Goal: Information Seeking & Learning: Learn about a topic

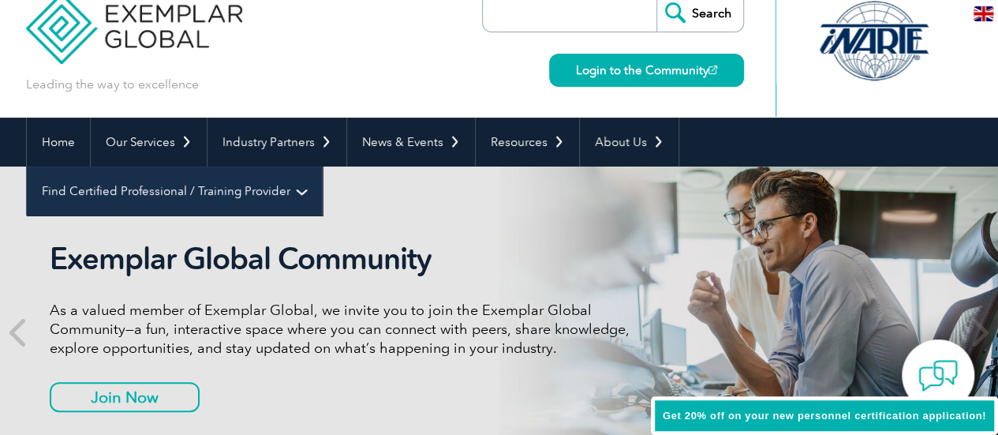
scroll to position [31, 0]
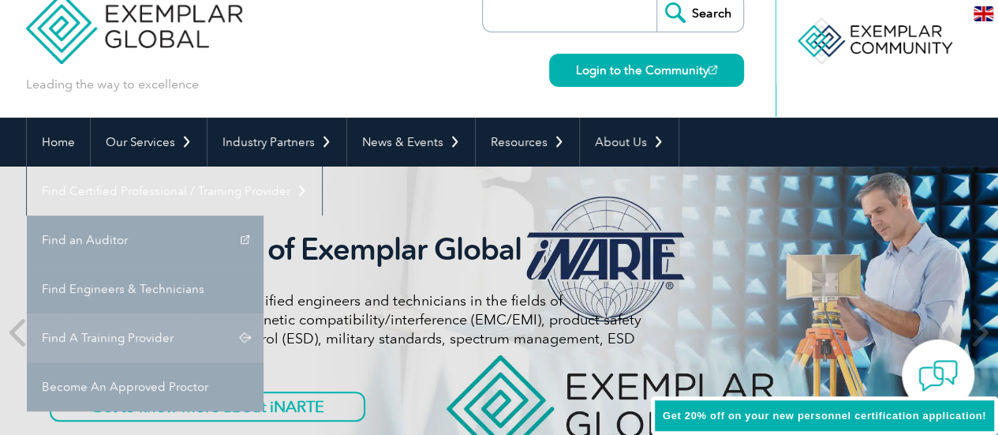
click at [263, 313] on link "Find A Training Provider" at bounding box center [145, 337] width 237 height 49
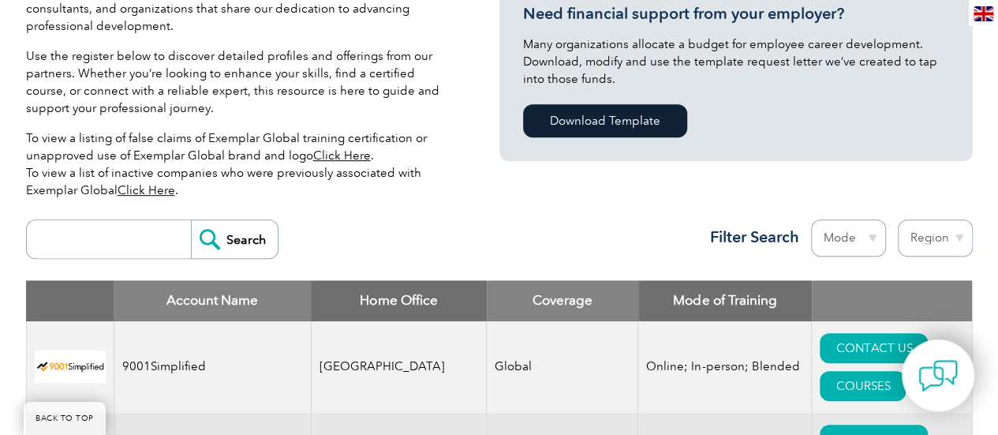
scroll to position [413, 0]
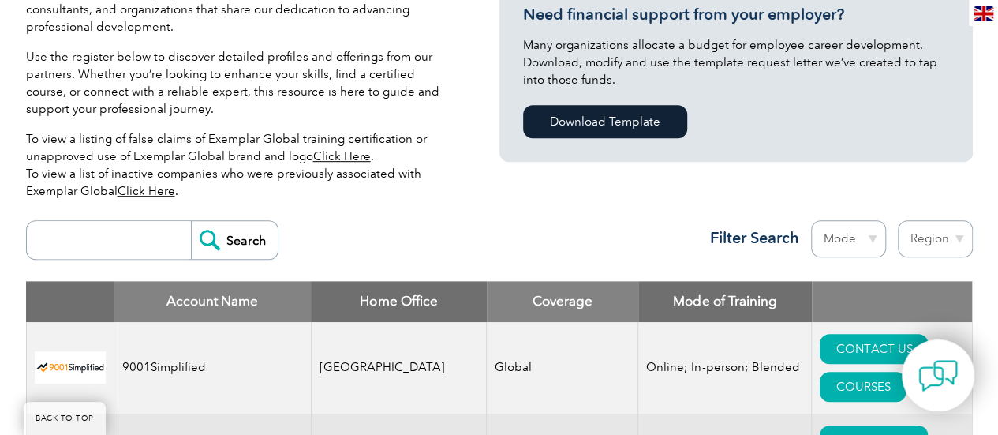
click at [920, 229] on select "Region Australia Bahrain Bangladesh Brazil Canada Colombia Dominican Republic E…" at bounding box center [935, 238] width 75 height 37
select select "Australia"
click at [898, 220] on select "Region Australia Bahrain Bangladesh Brazil Canada Colombia Dominican Republic E…" at bounding box center [935, 238] width 75 height 37
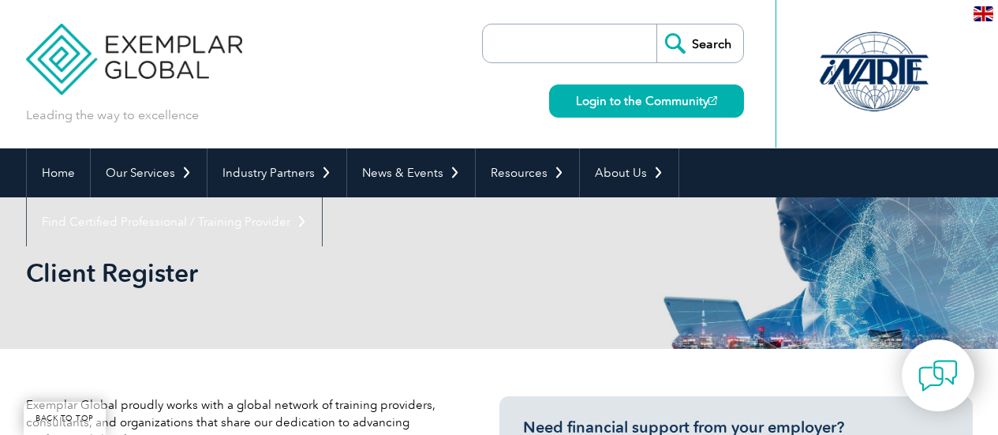
select select "[GEOGRAPHIC_DATA]"
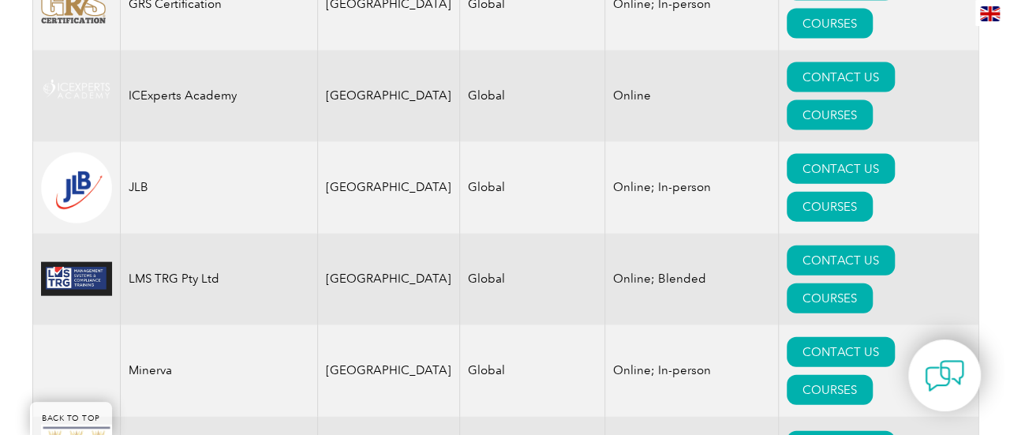
scroll to position [1690, 0]
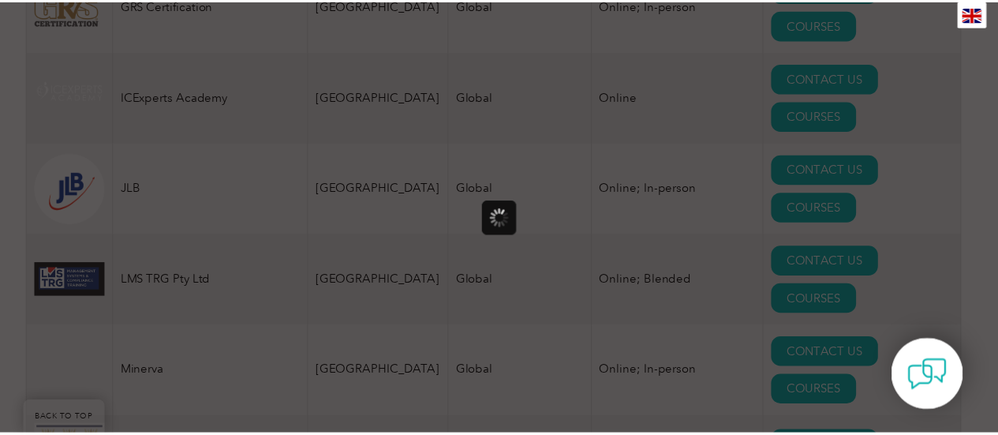
scroll to position [0, 0]
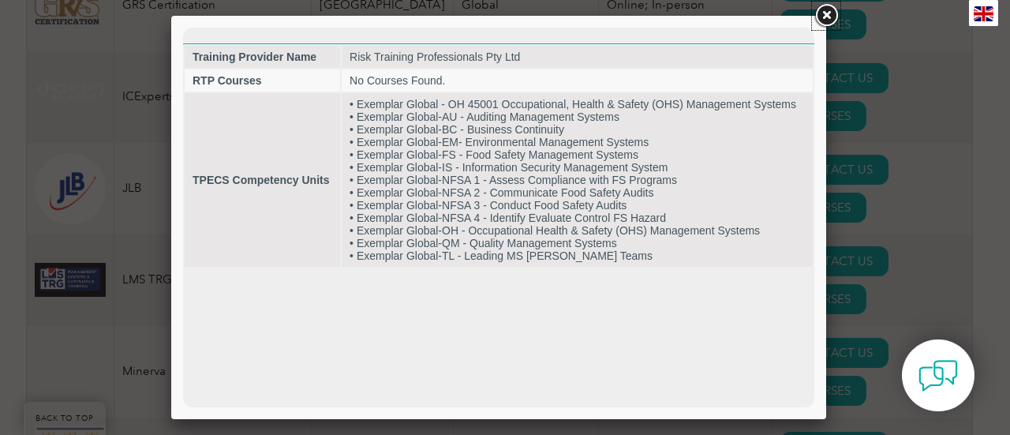
drag, startPoint x: 828, startPoint y: 20, endPoint x: 822, endPoint y: 25, distance: 8.4
click at [828, 20] on link at bounding box center [826, 16] width 28 height 28
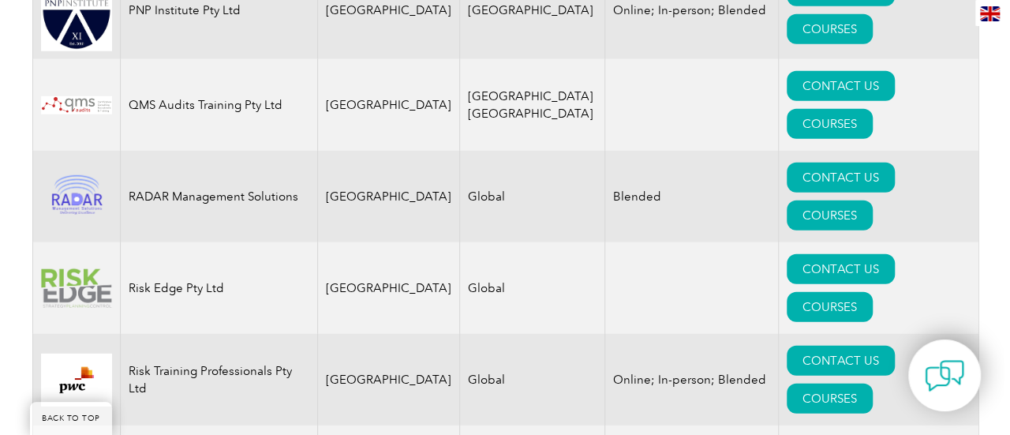
scroll to position [2144, 0]
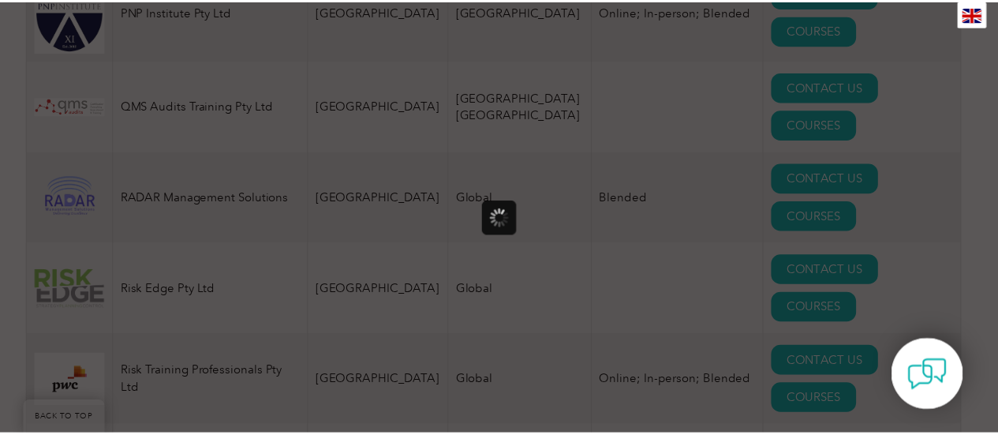
scroll to position [0, 0]
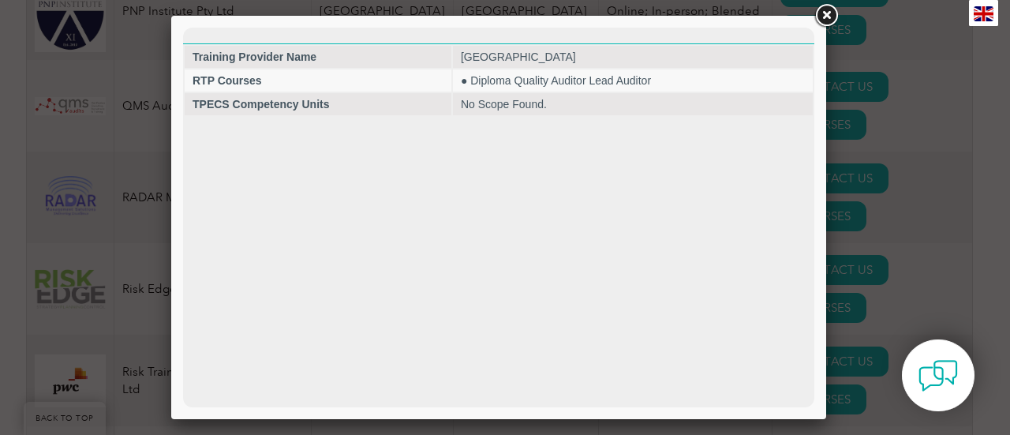
click at [108, 185] on div at bounding box center [505, 217] width 1010 height 435
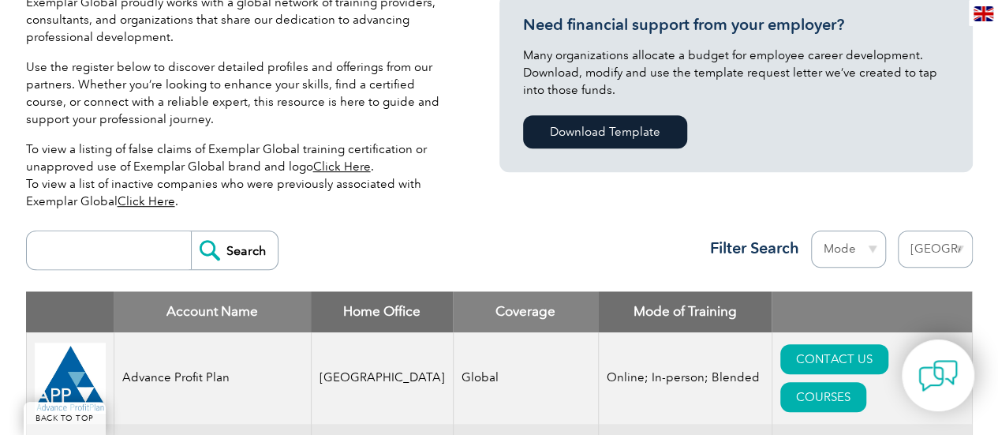
scroll to position [402, 0]
click at [937, 240] on select "Region Australia Bahrain Bangladesh Brazil Canada Colombia Dominican Republic E…" at bounding box center [935, 248] width 75 height 37
click at [879, 254] on select "Mode Online In-person Blended" at bounding box center [848, 248] width 75 height 37
click at [215, 181] on p "To view a listing of false claims of Exemplar Global training certification or …" at bounding box center [239, 174] width 426 height 69
click at [344, 166] on link "Click Here" at bounding box center [342, 166] width 58 height 14
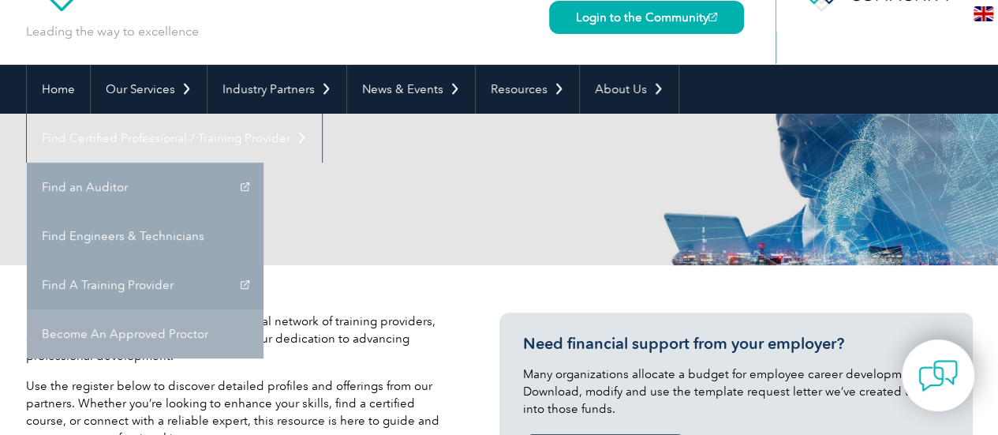
scroll to position [84, 0]
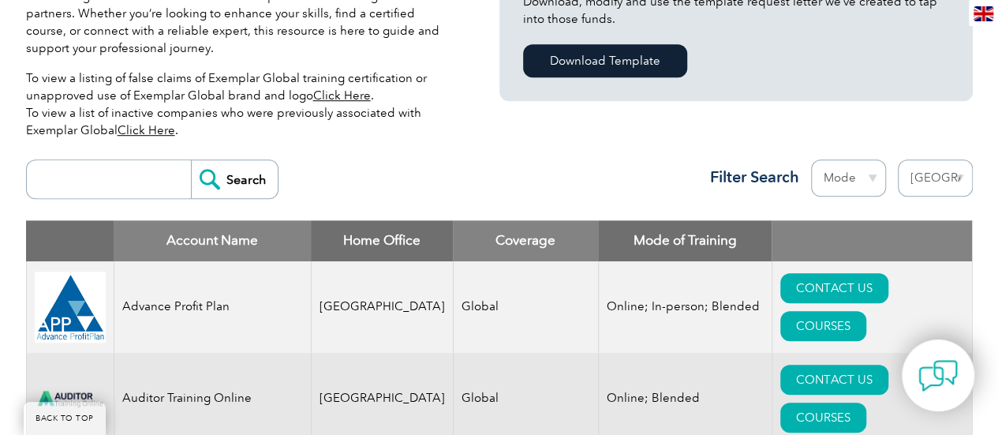
click at [148, 183] on input "search" at bounding box center [113, 179] width 156 height 38
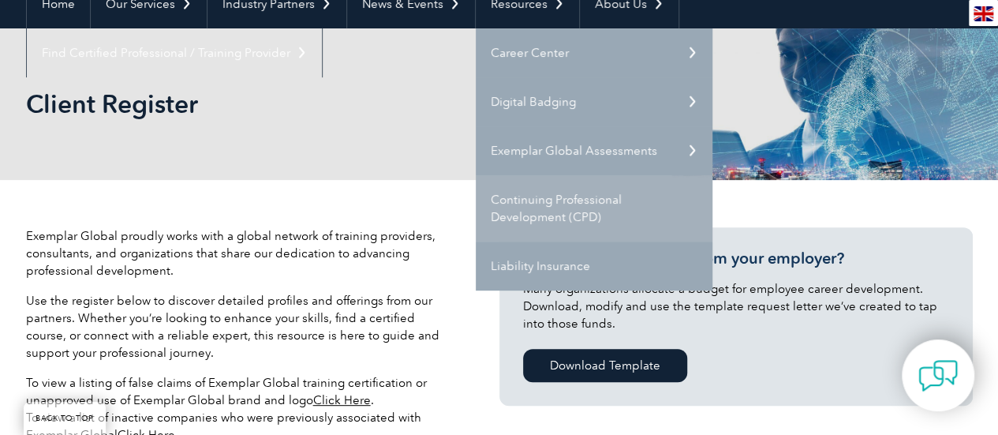
scroll to position [169, 0]
click at [566, 218] on link "Continuing Professional Development (CPD)" at bounding box center [594, 208] width 237 height 66
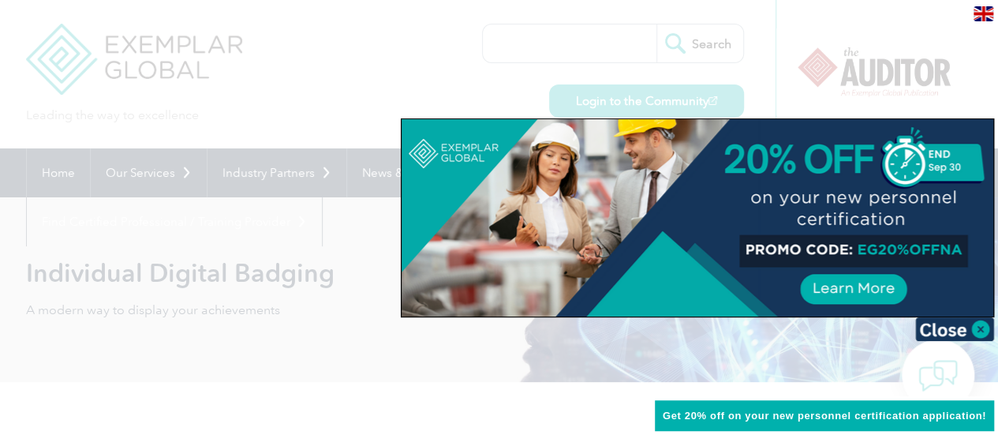
click at [185, 127] on div at bounding box center [499, 217] width 998 height 435
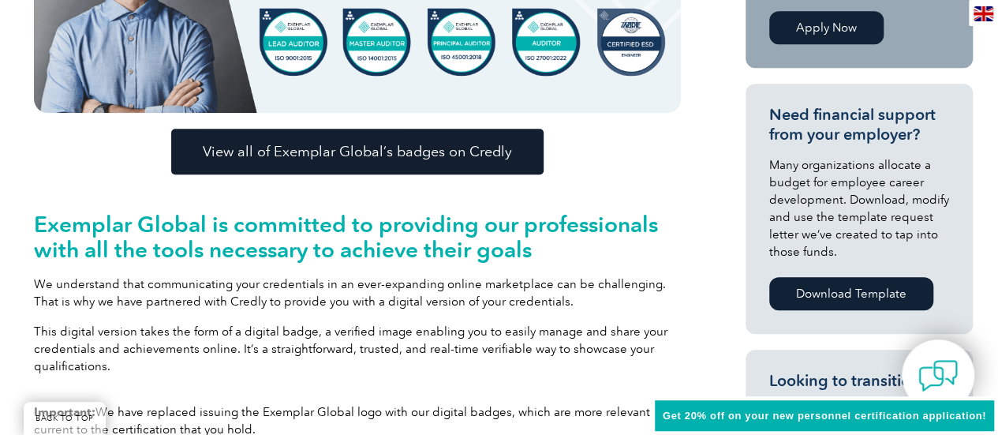
scroll to position [540, 0]
click at [367, 151] on span "View all of Exemplar Global’s badges on Credly" at bounding box center [357, 151] width 309 height 14
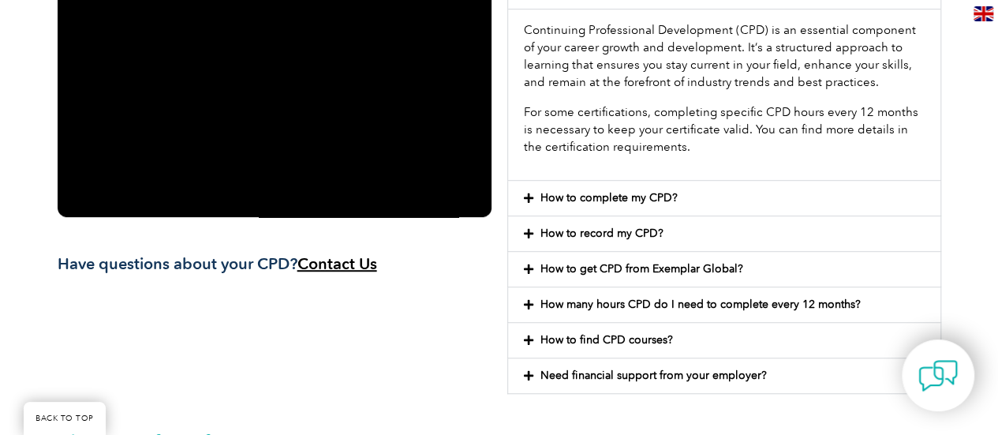
scroll to position [434, 0]
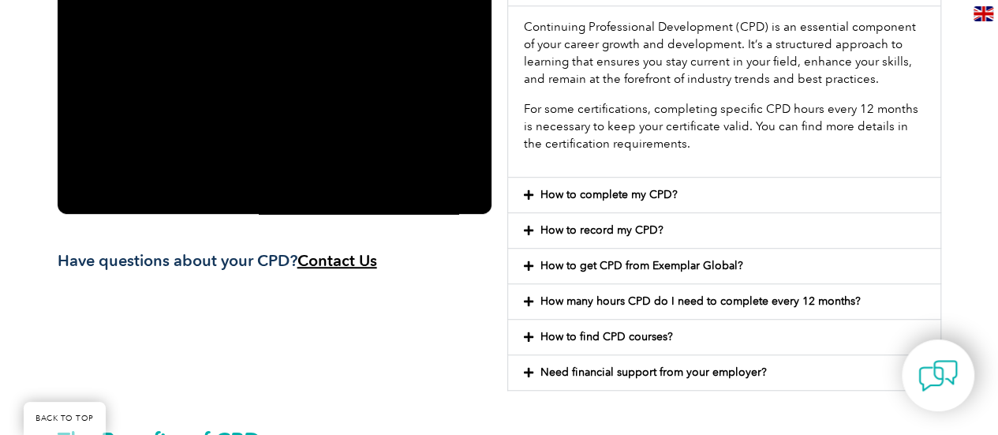
click at [744, 179] on div "How to complete my CPD?" at bounding box center [724, 194] width 432 height 35
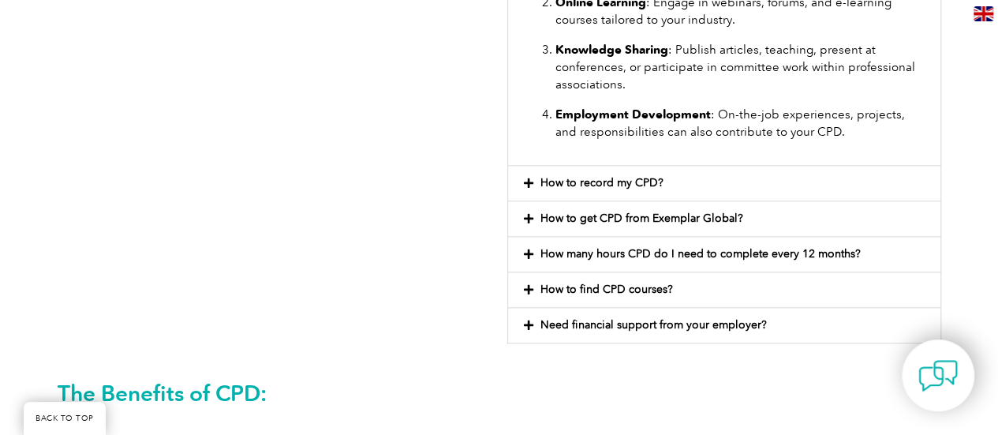
click at [595, 179] on link "How to record my CPD?" at bounding box center [601, 182] width 123 height 13
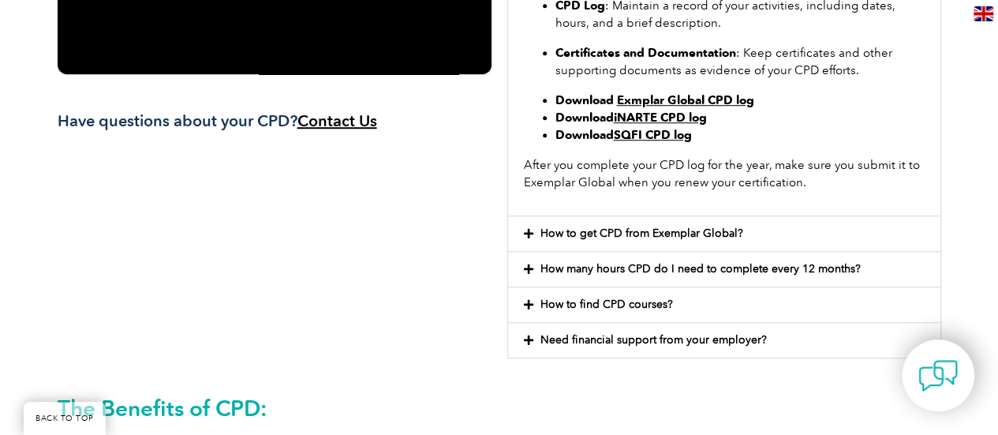
scroll to position [584, 0]
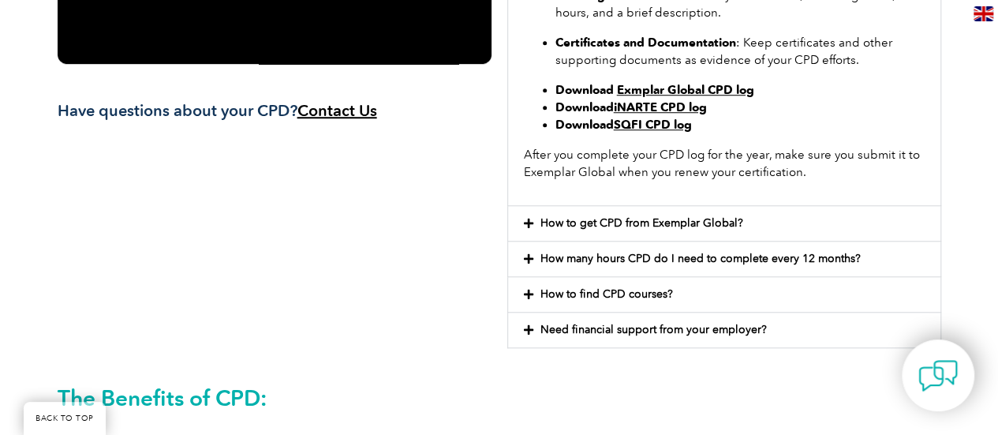
click at [661, 226] on link "How to get CPD from Exemplar Global?" at bounding box center [641, 222] width 203 height 13
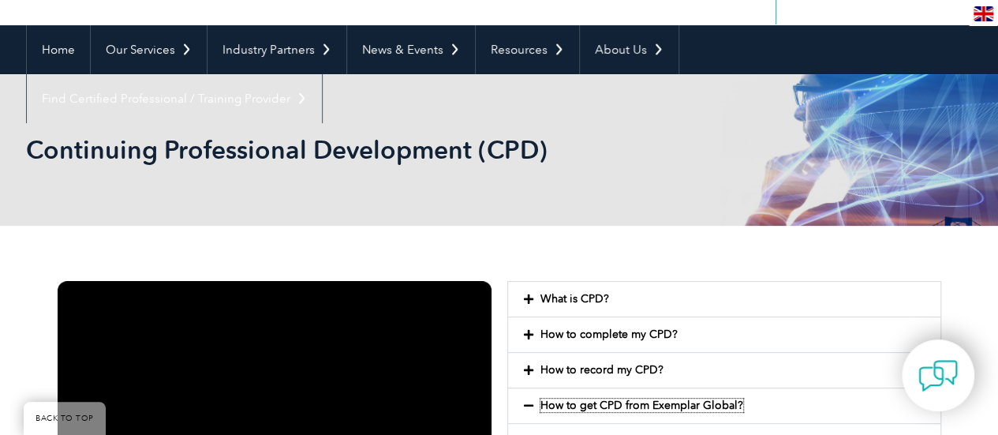
scroll to position [0, 0]
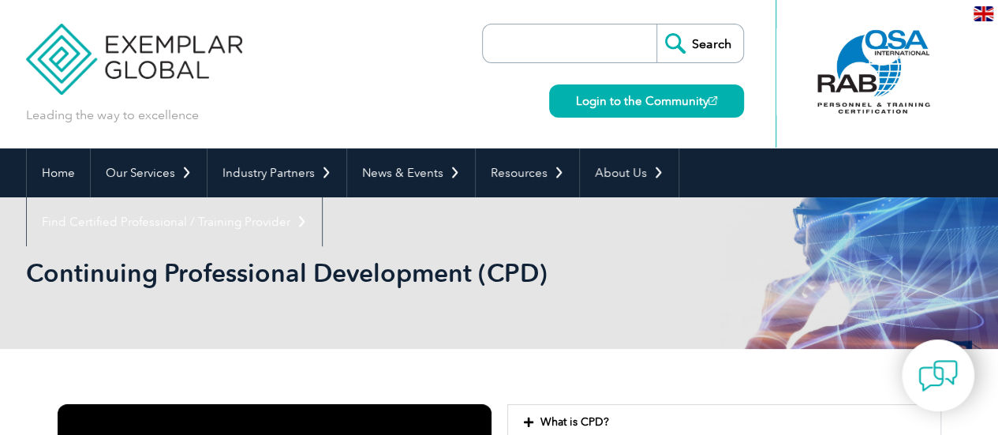
click at [603, 33] on input "search" at bounding box center [574, 43] width 166 height 38
type input "tecps"
click at [656, 24] on input "Search" at bounding box center [699, 43] width 87 height 38
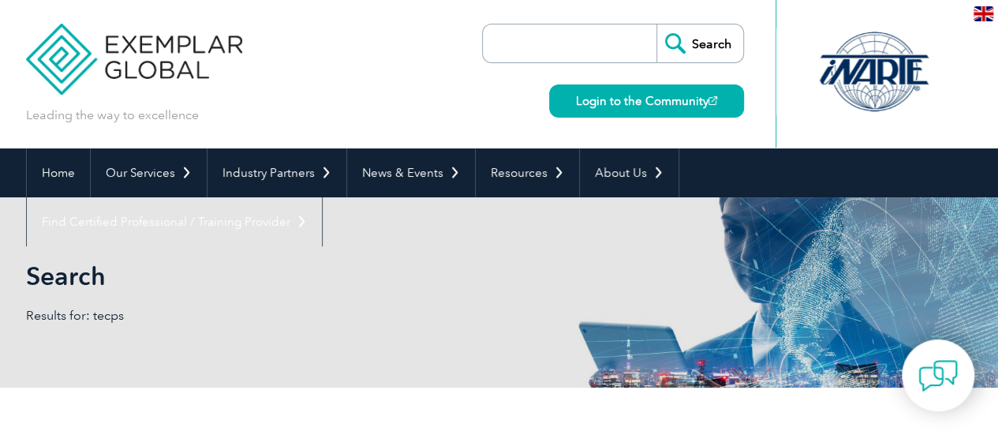
click at [541, 48] on input "search" at bounding box center [574, 43] width 166 height 38
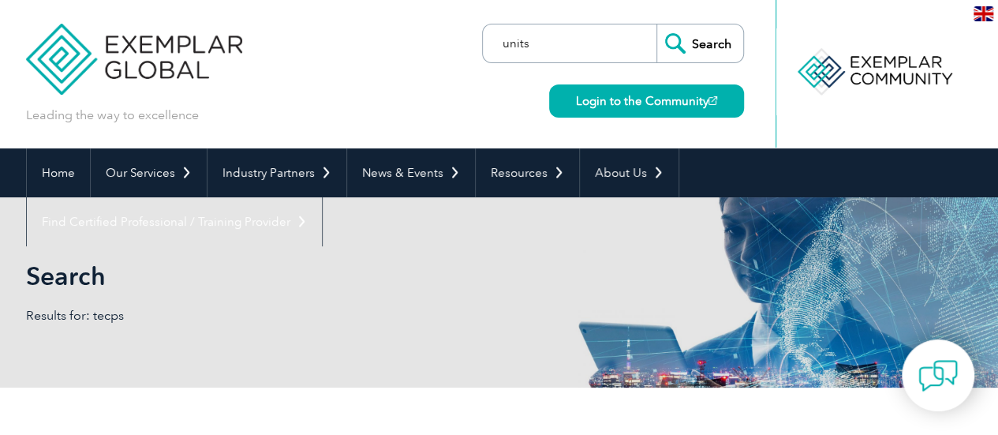
type input "units"
click at [656, 24] on input "Search" at bounding box center [699, 43] width 87 height 38
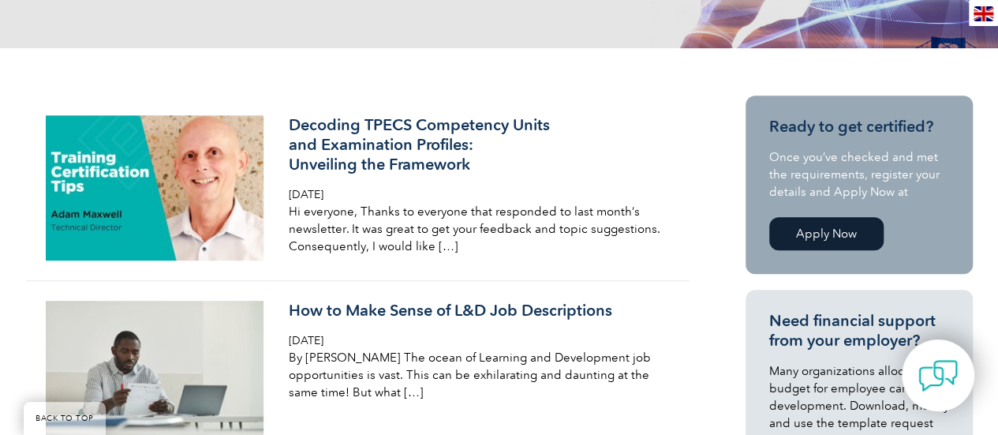
scroll to position [355, 0]
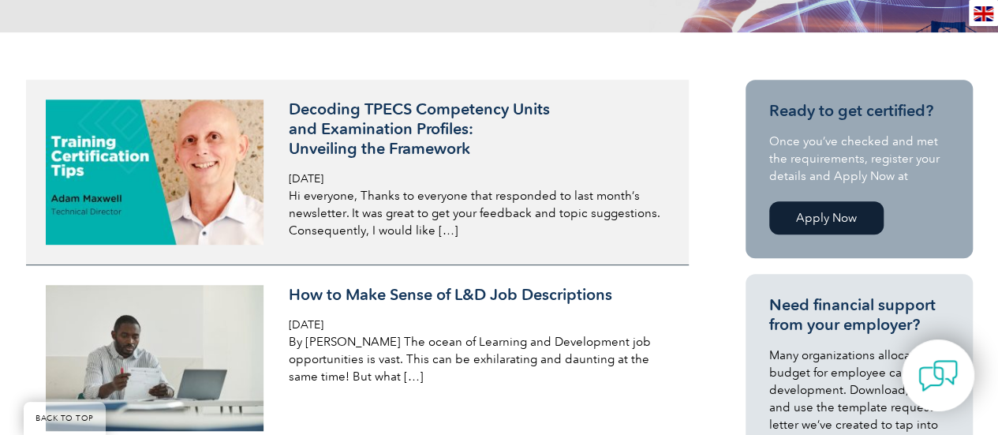
click at [372, 140] on h3 "Decoding TPECS Competency Units and Examination Profiles: Unveiling the Framewo…" at bounding box center [476, 128] width 374 height 59
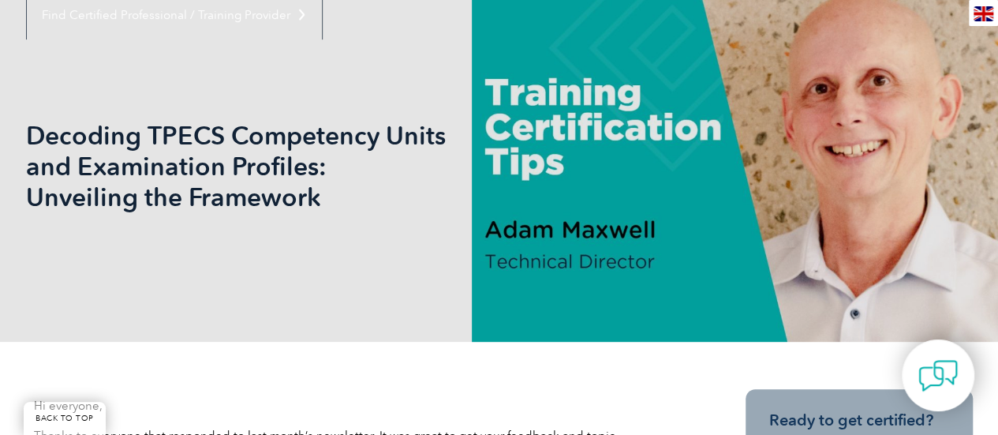
scroll to position [206, 0]
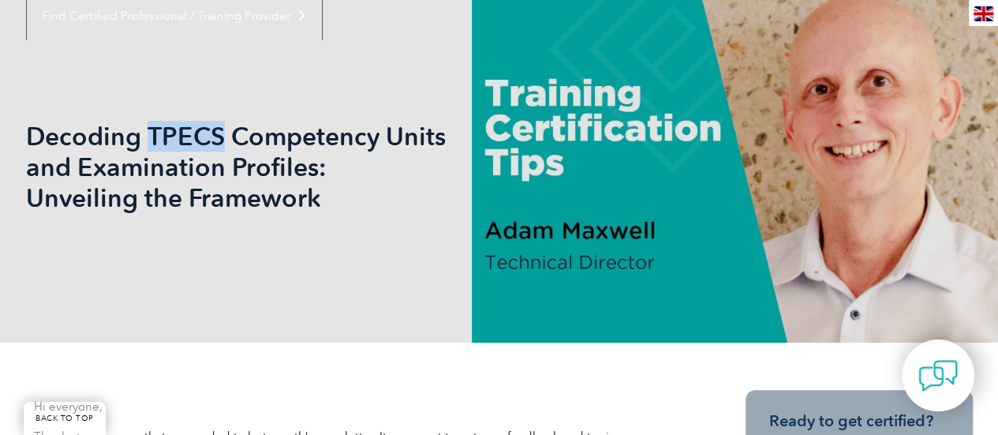
drag, startPoint x: 148, startPoint y: 138, endPoint x: 222, endPoint y: 135, distance: 74.2
click at [222, 135] on h1 "Decoding TPECS Competency Units and Examination Profiles: Unveiling the Framewo…" at bounding box center [329, 167] width 606 height 92
copy h1 "TPECS"
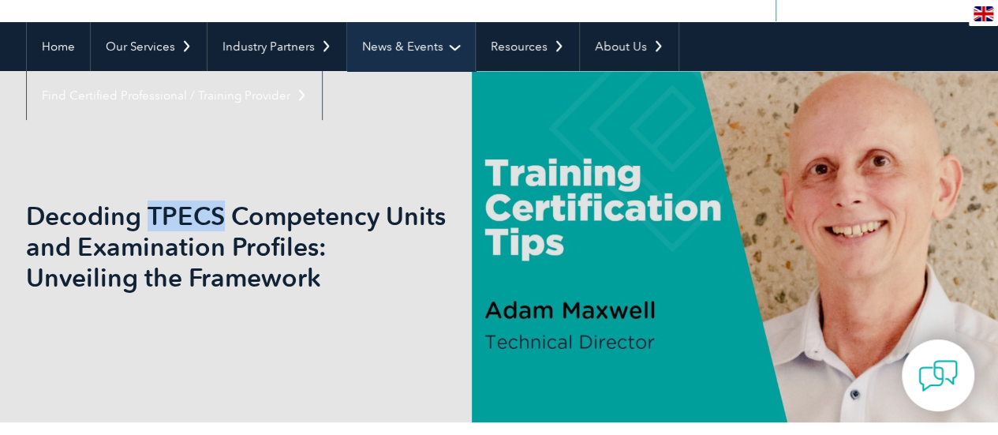
scroll to position [0, 0]
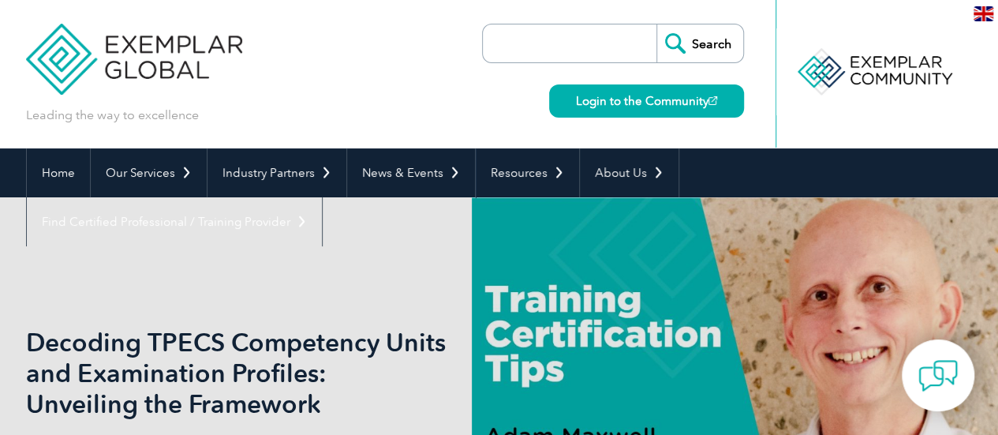
click at [546, 57] on input "search" at bounding box center [574, 43] width 166 height 38
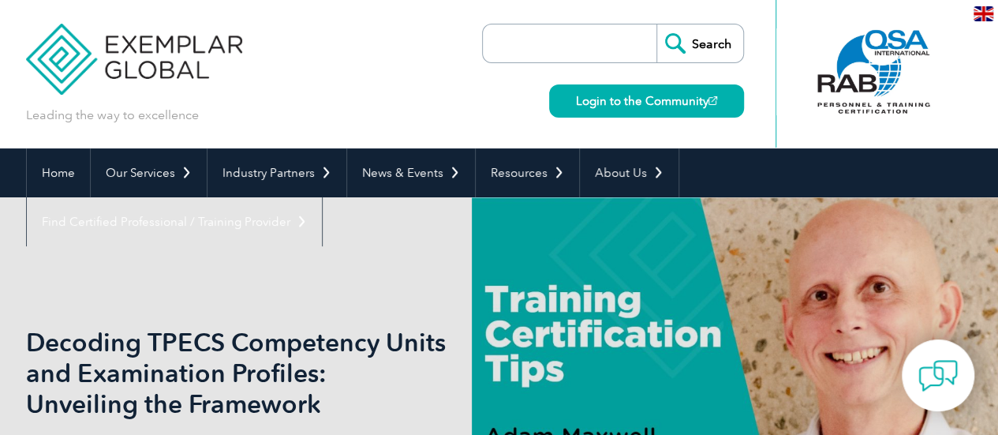
click at [530, 39] on input "search" at bounding box center [574, 43] width 166 height 38
paste input "TPECS"
type input "TPECS"
click at [656, 24] on input "Search" at bounding box center [699, 43] width 87 height 38
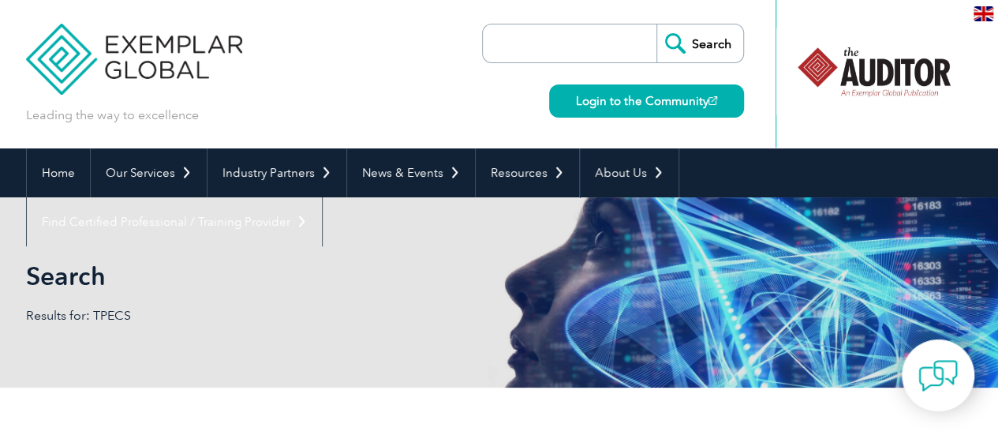
click at [562, 20] on div "Search Login to the Community" at bounding box center [613, 74] width 262 height 148
click at [549, 49] on input "search" at bounding box center [574, 43] width 166 height 38
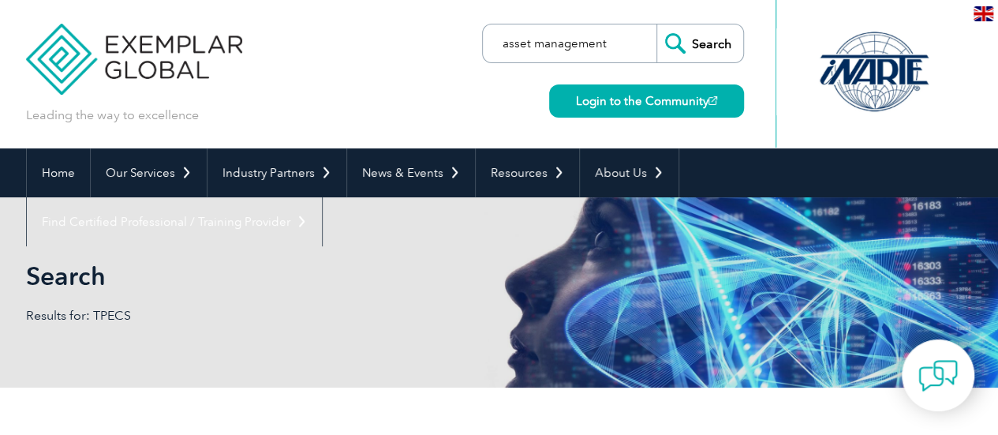
type input "asset management"
click at [656, 24] on input "Search" at bounding box center [699, 43] width 87 height 38
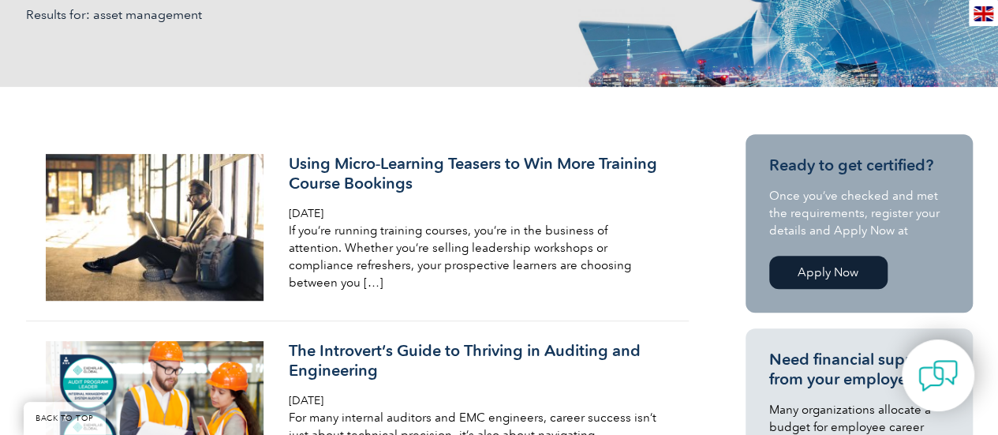
scroll to position [298, 0]
